Goal: Register for event/course

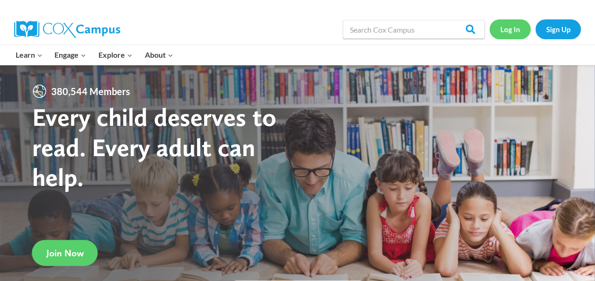
click at [512, 29] on link "Log In" at bounding box center [509, 28] width 41 height 19
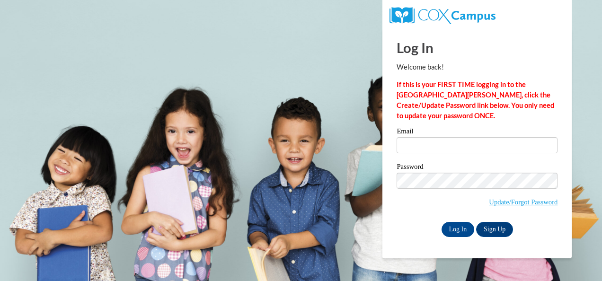
click at [446, 154] on div "Email" at bounding box center [476, 144] width 161 height 33
click at [446, 149] on input "Email" at bounding box center [476, 145] width 161 height 16
type input "[PERSON_NAME][EMAIL_ADDRESS][DOMAIN_NAME]"
click at [450, 189] on span "Update/Forgot Password" at bounding box center [476, 192] width 161 height 39
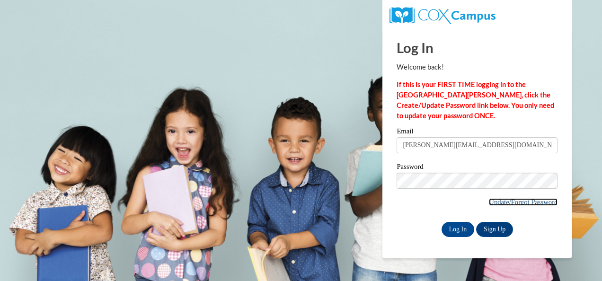
click at [489, 201] on link "Update/Forgot Password" at bounding box center [523, 202] width 69 height 8
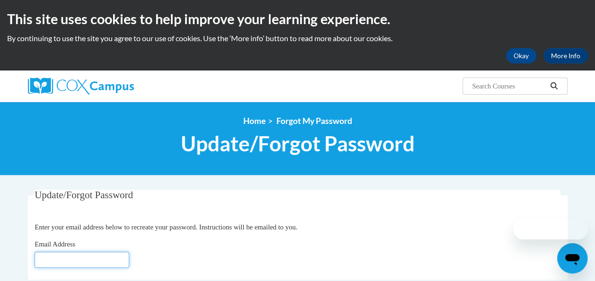
click at [85, 261] on input "Email Address" at bounding box center [82, 260] width 95 height 16
type input "[PERSON_NAME][EMAIL_ADDRESS][DOMAIN_NAME]"
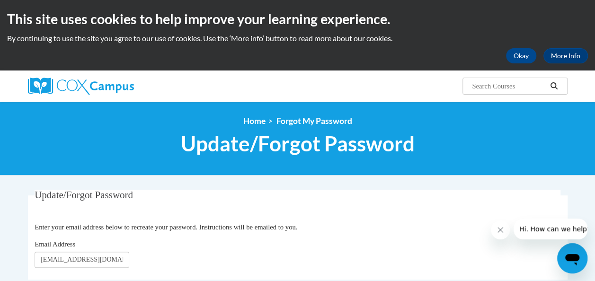
scroll to position [190, 0]
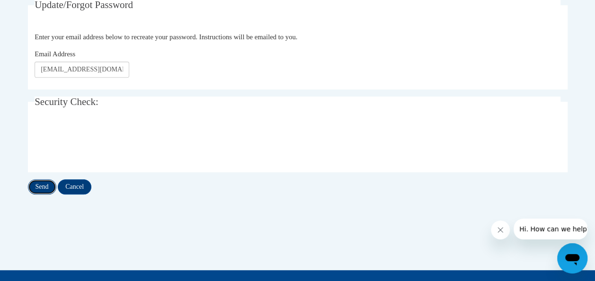
click at [37, 192] on input "Send" at bounding box center [42, 186] width 28 height 15
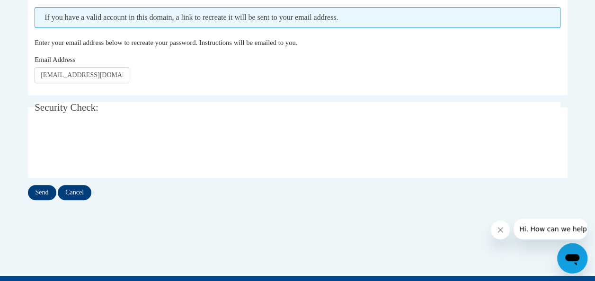
scroll to position [210, 0]
click at [37, 192] on input "Send" at bounding box center [42, 192] width 28 height 15
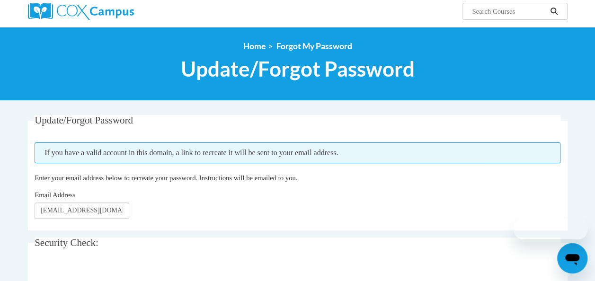
scroll to position [106, 0]
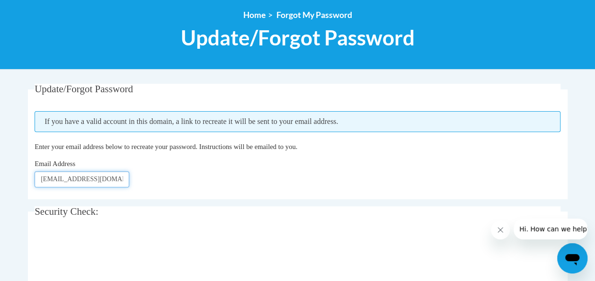
click at [125, 176] on input "[EMAIL_ADDRESS][DOMAIN_NAME]" at bounding box center [82, 179] width 95 height 16
click at [166, 176] on div "Email Address clooney@tiger.brenau.edu" at bounding box center [298, 173] width 526 height 29
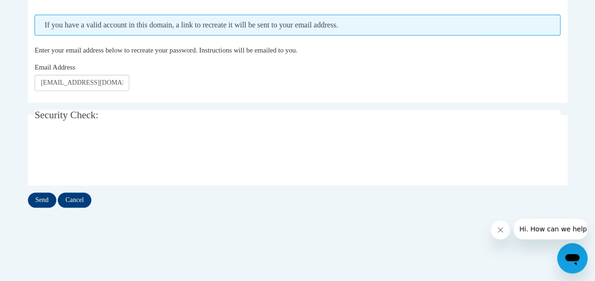
scroll to position [192, 0]
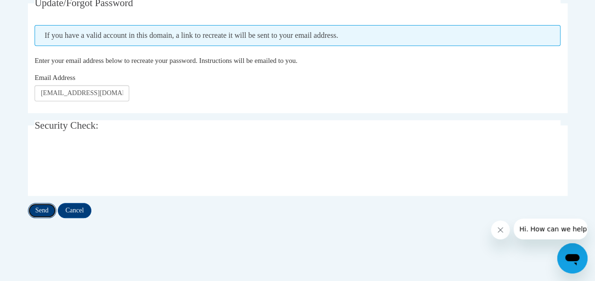
click at [52, 209] on input "Send" at bounding box center [42, 210] width 28 height 15
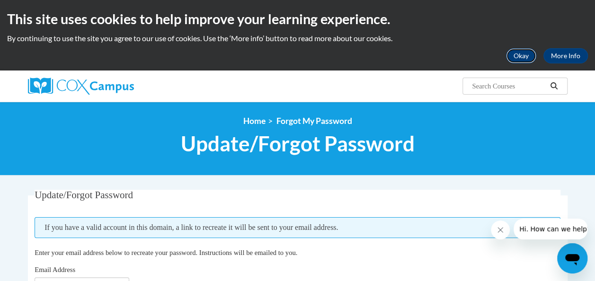
click at [528, 61] on button "Okay" at bounding box center [521, 55] width 30 height 15
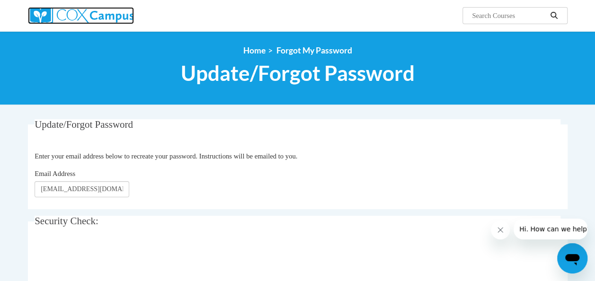
click at [88, 20] on img at bounding box center [81, 15] width 106 height 17
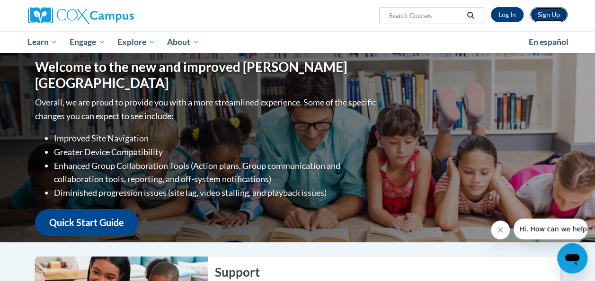
click at [539, 17] on link "Sign Up" at bounding box center [548, 14] width 37 height 15
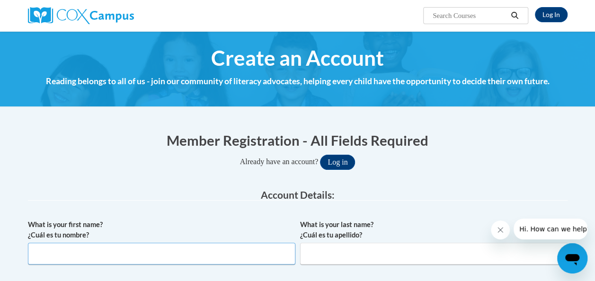
click at [216, 246] on input "What is your first name? ¿Cuál es tu nombre?" at bounding box center [161, 254] width 267 height 22
type input "Candice"
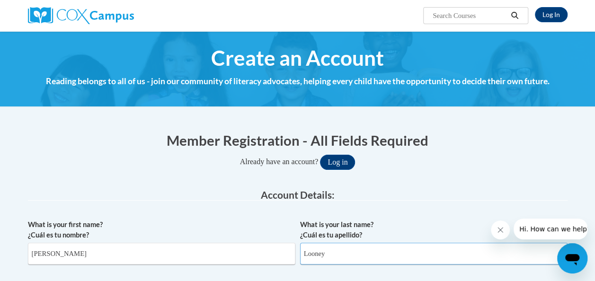
type input "Looney"
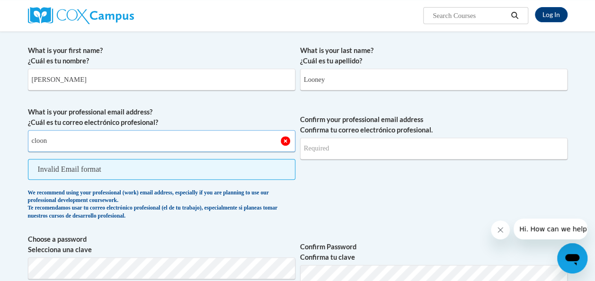
type input "clooney@tiger.brenau.edu"
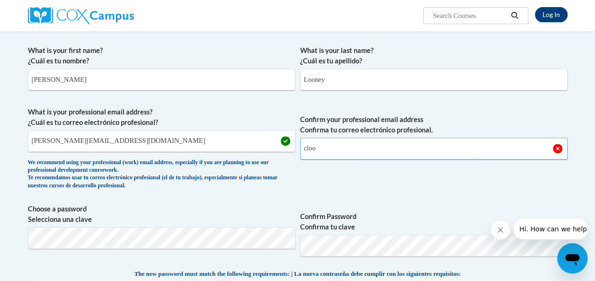
type input "clooney@tiger.brenau.edu"
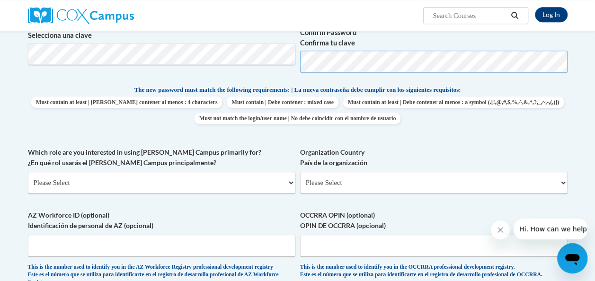
scroll to position [374, 0]
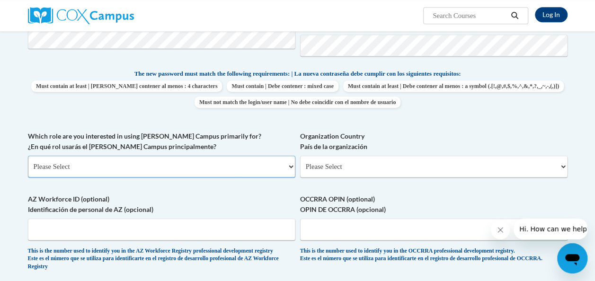
click at [250, 170] on select "Please Select College/University | Colegio/Universidad Community/Nonprofit Part…" at bounding box center [161, 167] width 267 height 22
select select "5a18ea06-2b54-4451-96f2-d152daf9eac5"
click at [28, 156] on select "Please Select College/University | Colegio/Universidad Community/Nonprofit Part…" at bounding box center [161, 167] width 267 height 22
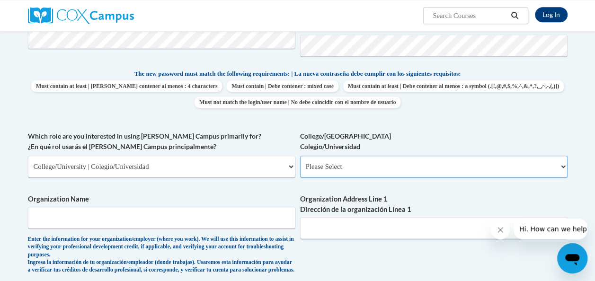
click at [347, 165] on select "Please Select College/University Staff | Empleado universitario College/Univers…" at bounding box center [433, 167] width 267 height 22
select select "99b32b07-cffc-426c-8bf6-0cd77760d84b"
click at [300, 156] on select "Please Select College/University Staff | Empleado universitario College/Univers…" at bounding box center [433, 167] width 267 height 22
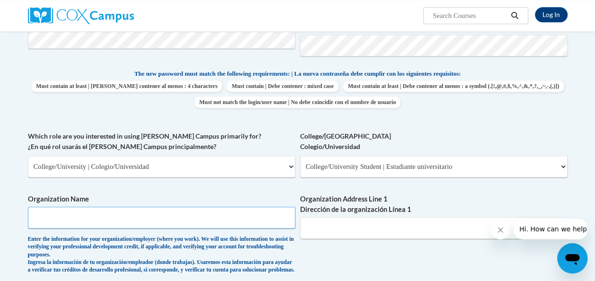
click at [220, 212] on input "Organization Name" at bounding box center [161, 218] width 267 height 22
type input "Brenau University"
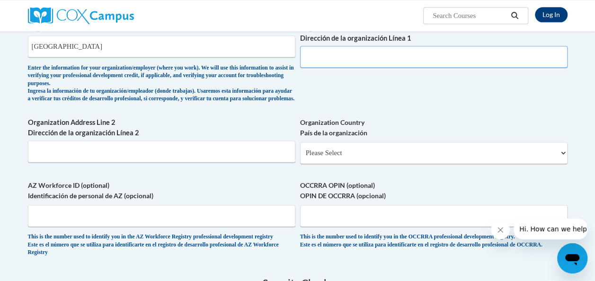
scroll to position [549, 0]
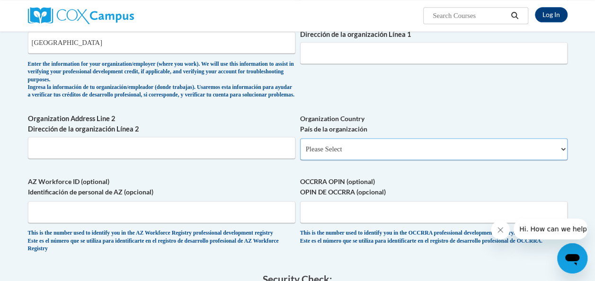
click at [391, 154] on select "Please Select United States | Estados Unidos Outside of the United States | Fue…" at bounding box center [433, 149] width 267 height 22
select select "ad49bcad-a171-4b2e-b99c-48b446064914"
click at [300, 145] on select "Please Select United States | Estados Unidos Outside of the United States | Fue…" at bounding box center [433, 149] width 267 height 22
select select
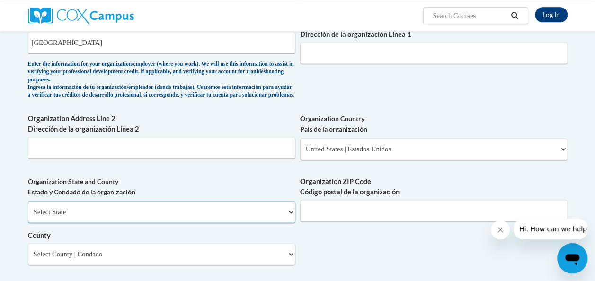
click at [237, 217] on select "Select State Alabama Alaska Arizona Arkansas California Colorado Connecticut De…" at bounding box center [161, 212] width 267 height 22
select select "Georgia"
click at [28, 208] on select "Select State Alabama Alaska Arizona Arkansas California Colorado Connecticut De…" at bounding box center [161, 212] width 267 height 22
click at [420, 215] on input "Organization ZIP Code Código postal de la organización" at bounding box center [433, 211] width 267 height 22
click at [156, 260] on select "Select County Appling Atkinson Bacon Baker Baldwin Banks Barrow Bartow Ben Hill…" at bounding box center [161, 254] width 267 height 22
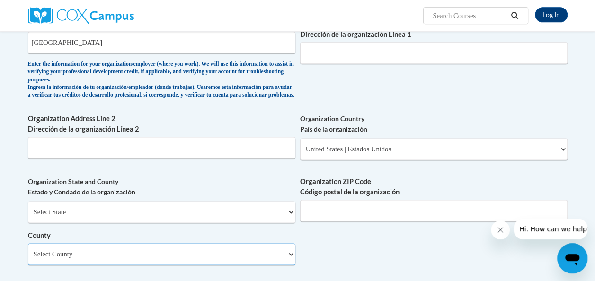
select select "Gilmer"
click at [347, 49] on input "Organization Address Line 1 Dirección de la organización Línea 1" at bounding box center [433, 53] width 267 height 22
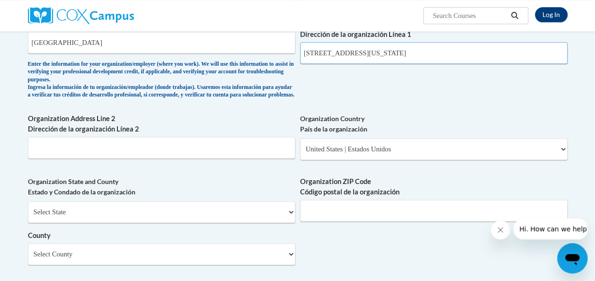
type input "500 washington street"
click at [399, 220] on input "Organization ZIP Code Código postal de la organización" at bounding box center [433, 211] width 267 height 22
type input "30501"
click at [213, 261] on select "Select County Appling Atkinson Bacon Baker Baldwin Banks Barrow Bartow Ben Hill…" at bounding box center [161, 254] width 267 height 22
select select "Hall"
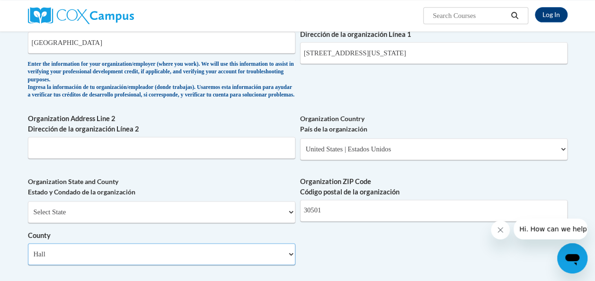
click at [28, 250] on select "Select County Appling Atkinson Bacon Baker Baldwin Banks Barrow Bartow Ben Hill…" at bounding box center [161, 254] width 267 height 22
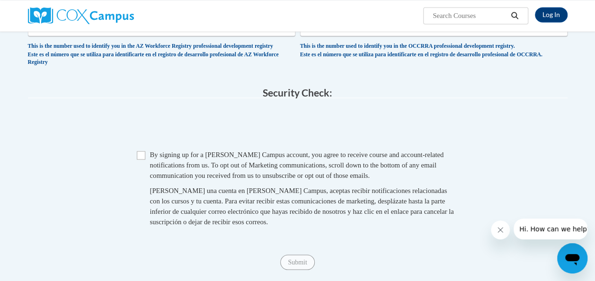
scroll to position [849, 0]
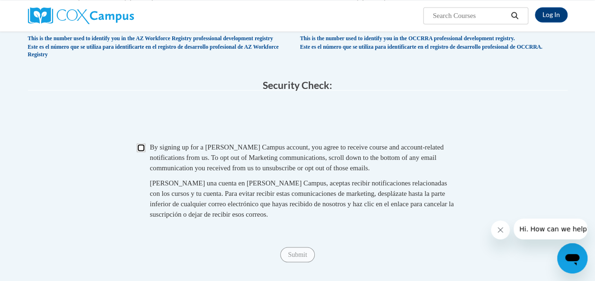
click at [143, 152] on input "Checkbox" at bounding box center [141, 147] width 9 height 9
checkbox input "true"
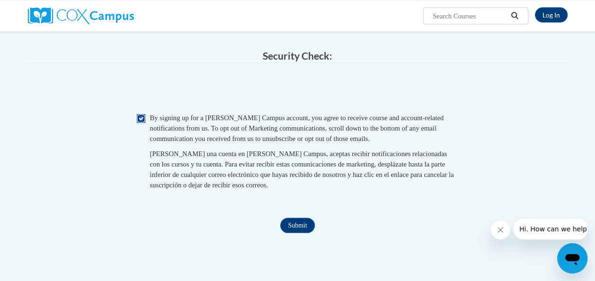
scroll to position [930, 0]
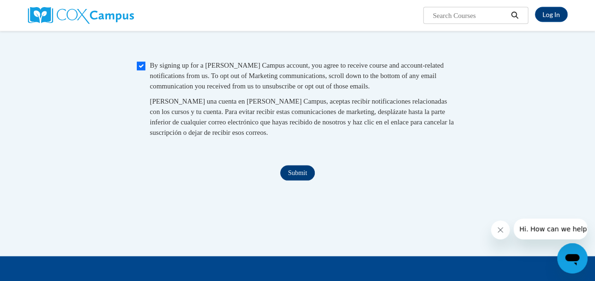
click at [296, 181] on input "Submit" at bounding box center [297, 173] width 34 height 15
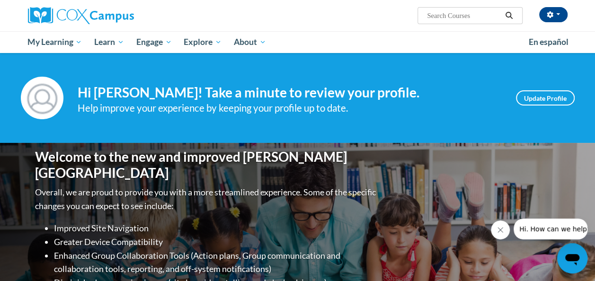
click at [445, 11] on input "Search..." at bounding box center [464, 15] width 76 height 11
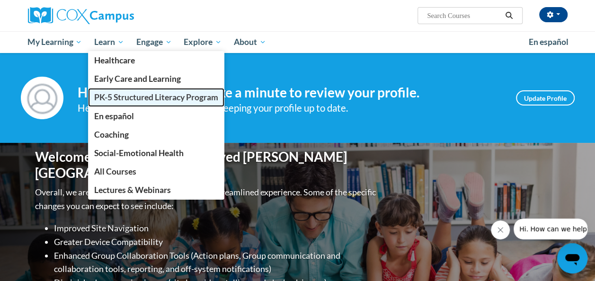
click at [126, 99] on span "PK-5 Structured Literacy Program" at bounding box center [156, 97] width 124 height 10
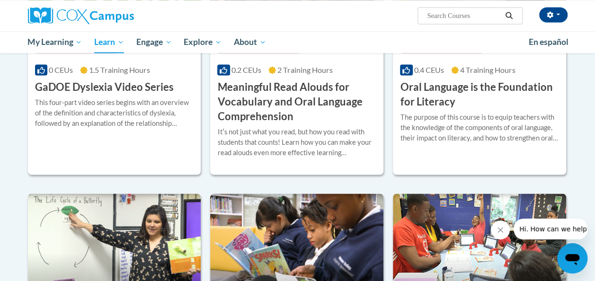
scroll to position [665, 0]
click at [513, 85] on h3 "Oral Language is the Foundation for Literacy" at bounding box center [479, 93] width 159 height 29
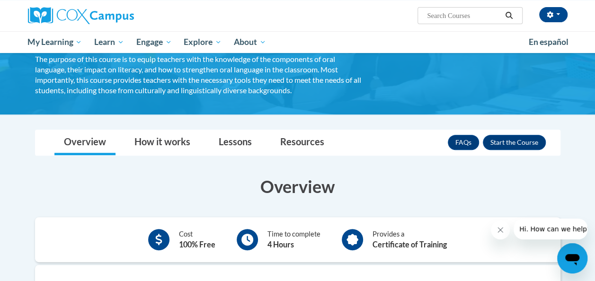
scroll to position [98, 0]
click at [526, 144] on button "Enroll" at bounding box center [514, 142] width 63 height 15
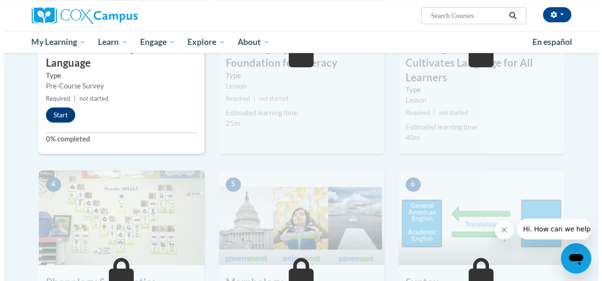
scroll to position [331, 0]
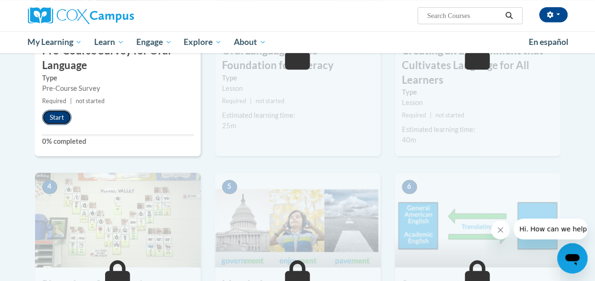
click at [51, 117] on button "Start" at bounding box center [56, 117] width 29 height 15
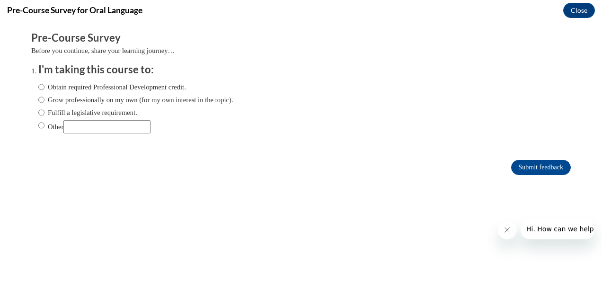
scroll to position [0, 0]
click at [38, 87] on label "Obtain required Professional Development credit." at bounding box center [112, 87] width 148 height 10
click at [38, 87] on input "Obtain required Professional Development credit." at bounding box center [41, 87] width 6 height 10
radio input "true"
click at [523, 166] on input "Submit feedback" at bounding box center [541, 167] width 60 height 15
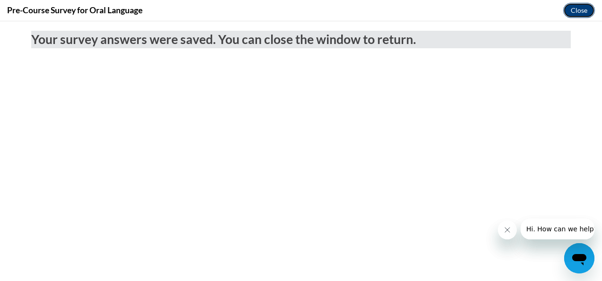
click at [579, 6] on button "Close" at bounding box center [579, 10] width 32 height 15
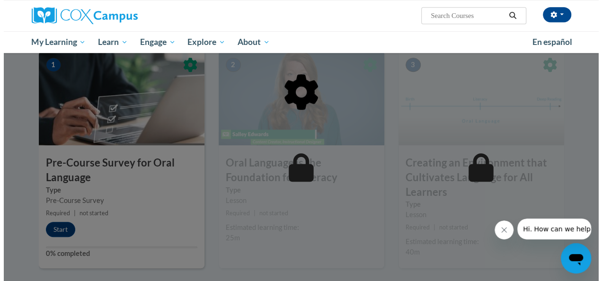
scroll to position [218, 0]
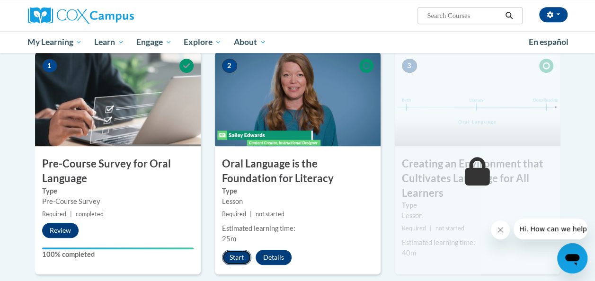
click at [241, 255] on button "Start" at bounding box center [236, 257] width 29 height 15
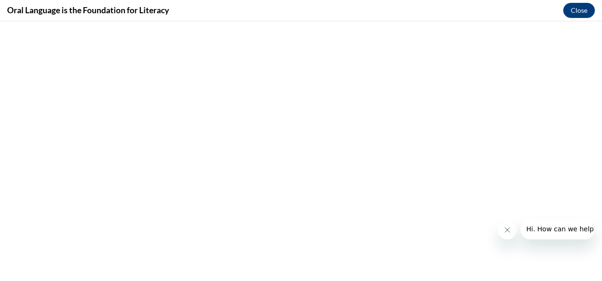
click at [505, 231] on icon "Close message from company" at bounding box center [507, 230] width 8 height 8
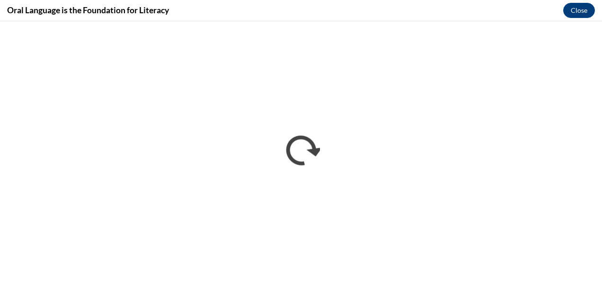
scroll to position [0, 0]
